Goal: Task Accomplishment & Management: Use online tool/utility

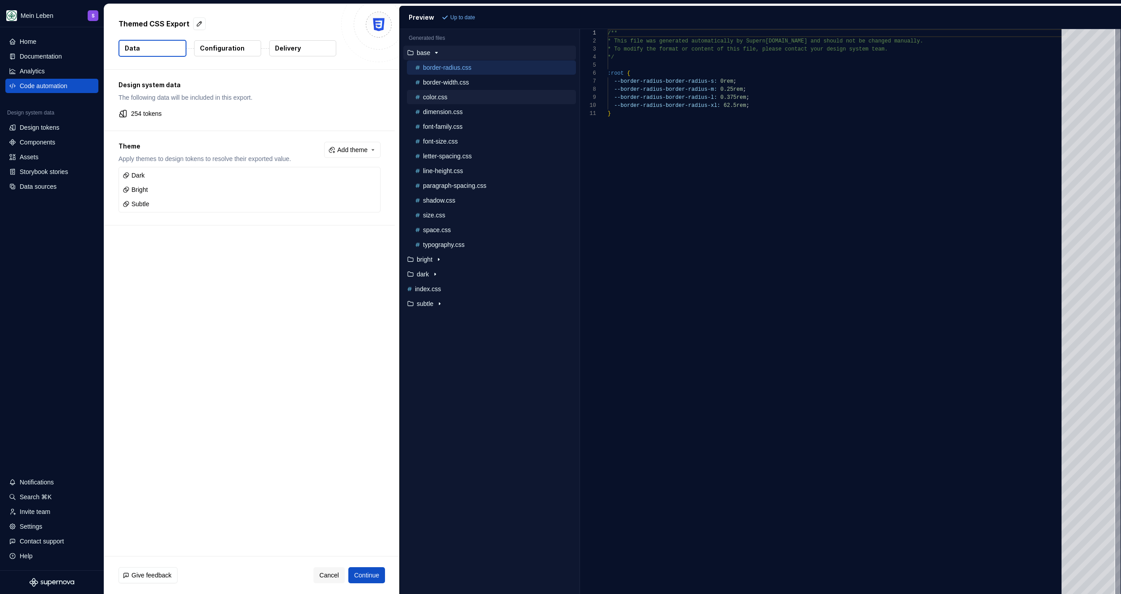
click at [450, 100] on div "color.css" at bounding box center [494, 97] width 163 height 9
type textarea "**********"
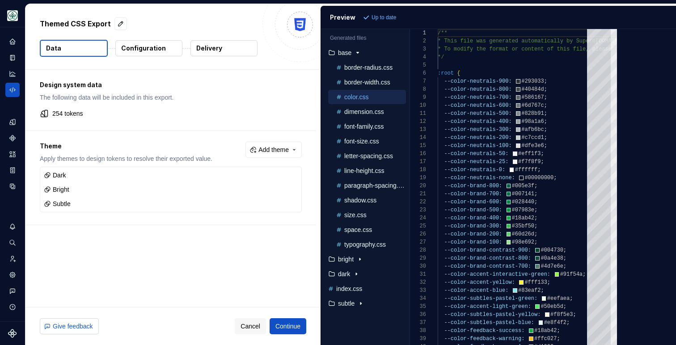
scroll to position [80, 0]
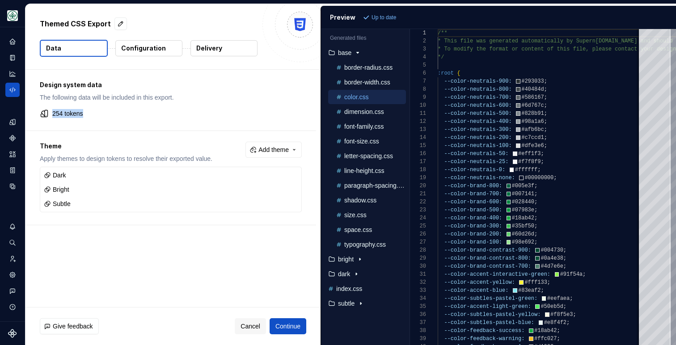
drag, startPoint x: 50, startPoint y: 116, endPoint x: 97, endPoint y: 116, distance: 46.9
click at [97, 116] on div "254 tokens" at bounding box center [171, 113] width 262 height 9
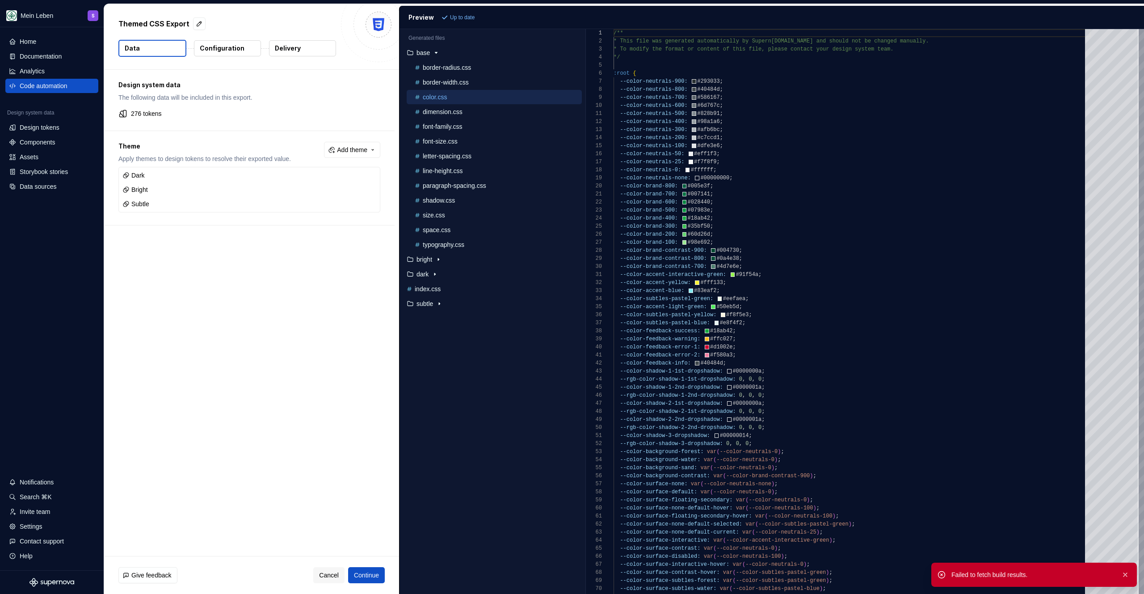
scroll to position [80, 0]
click at [223, 343] on div "Design system data The following data will be included in this export. 276 toke…" at bounding box center [251, 313] width 295 height 486
click at [1127, 575] on button "button" at bounding box center [1126, 574] width 12 height 13
click at [30, 81] on div "Code automation" at bounding box center [44, 85] width 48 height 9
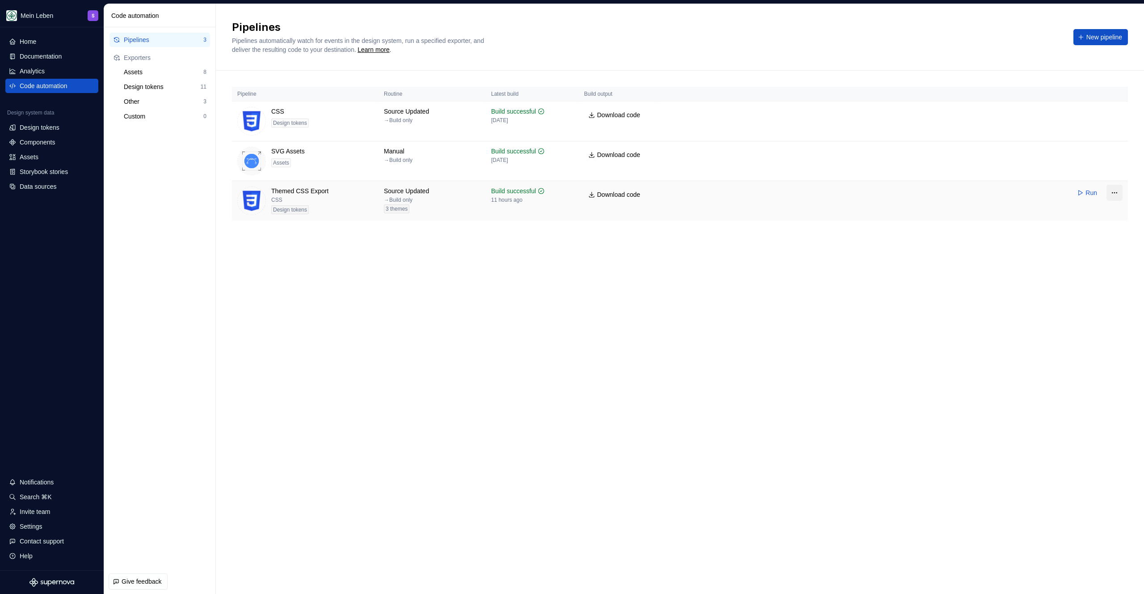
click at [1113, 195] on html "Mein Leben S Home Documentation Analytics Code automation Design system data De…" at bounding box center [572, 297] width 1144 height 594
click at [1095, 213] on div "Edit pipeline" at bounding box center [1098, 211] width 68 height 9
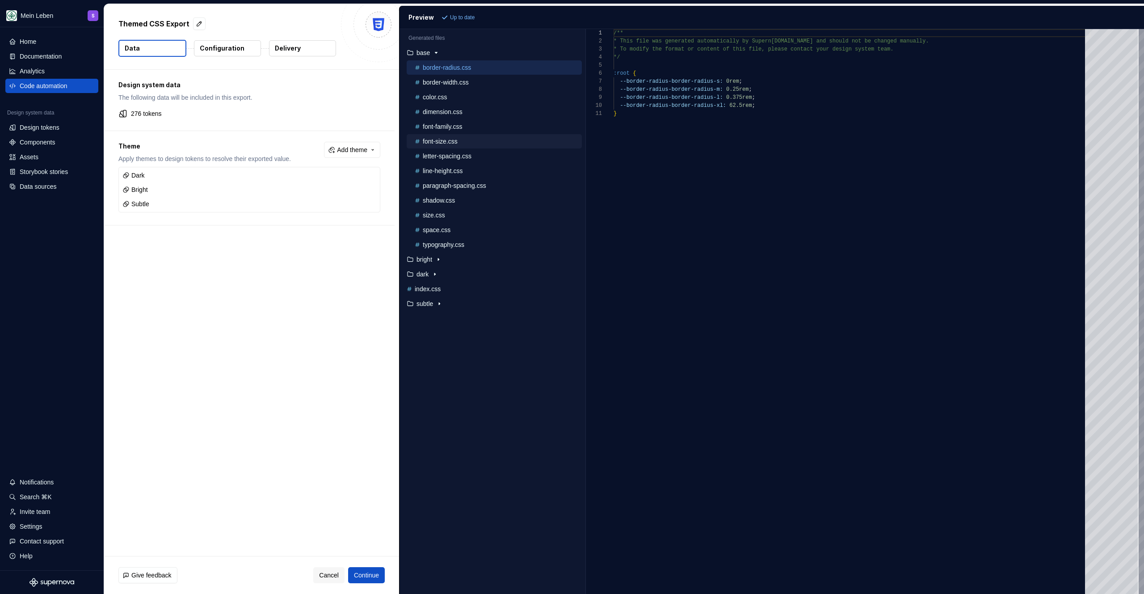
click at [446, 144] on p "font-size.css" at bounding box center [440, 141] width 35 height 7
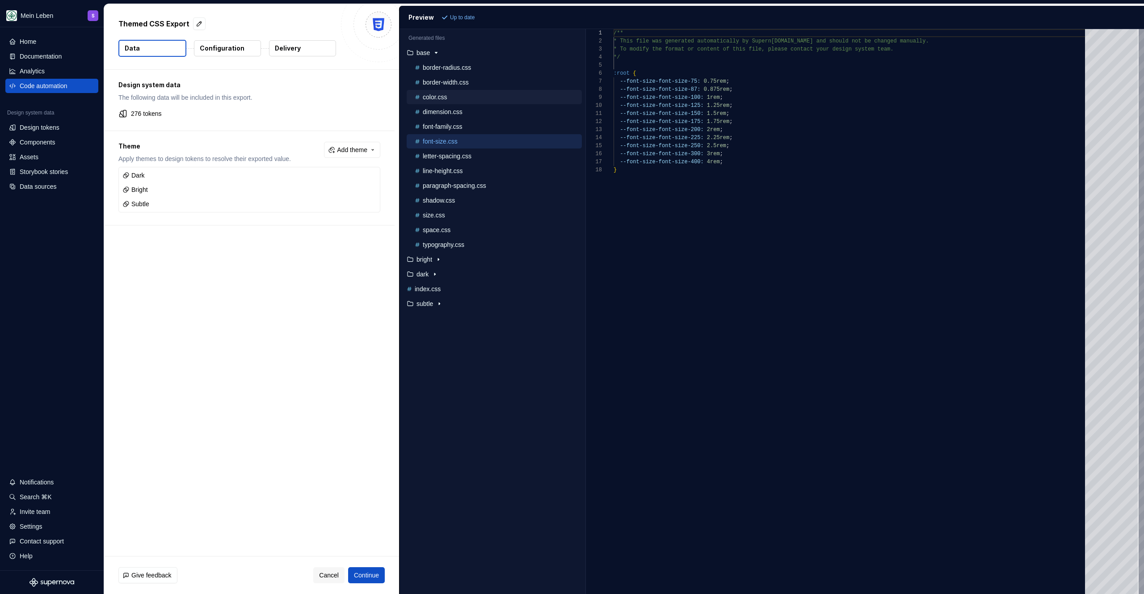
click at [457, 101] on div "color.css" at bounding box center [497, 97] width 169 height 9
type textarea "**********"
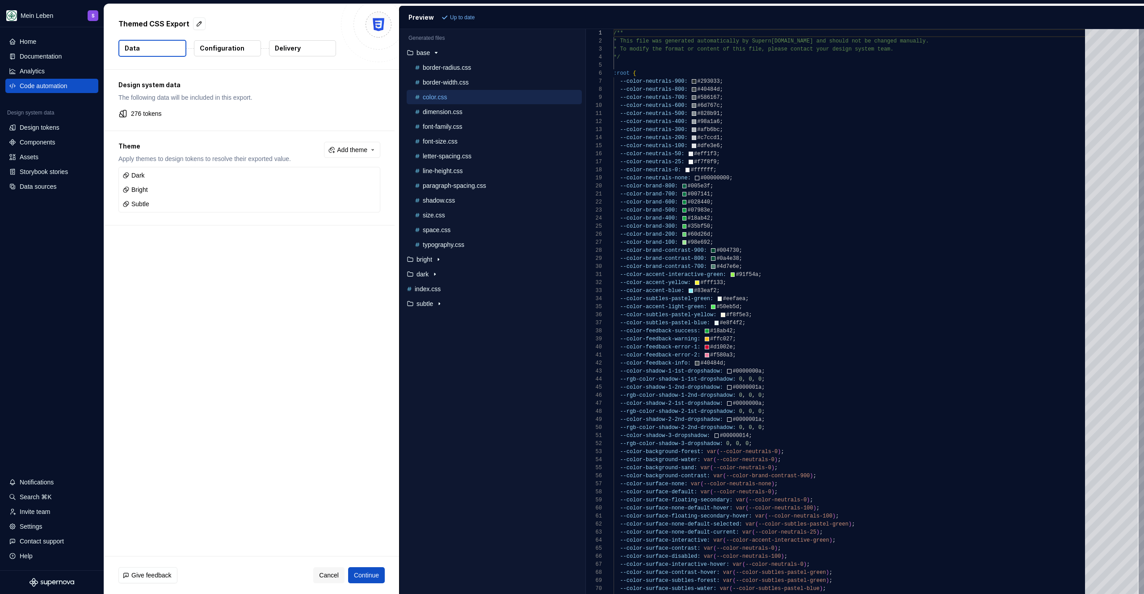
click at [255, 400] on div "Design system data The following data will be included in this export. 276 toke…" at bounding box center [251, 313] width 295 height 486
